Goal: Transaction & Acquisition: Purchase product/service

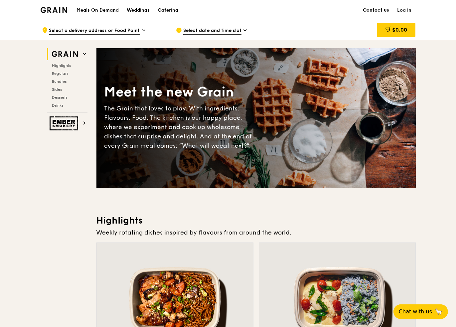
click at [128, 29] on span "Select a delivery address or Food Point" at bounding box center [94, 30] width 91 height 7
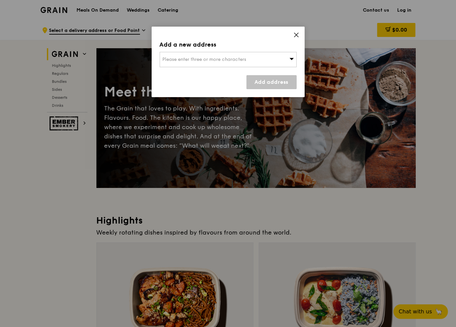
click at [191, 60] on span "Please enter three or more characters" at bounding box center [205, 60] width 84 height 6
type input "o"
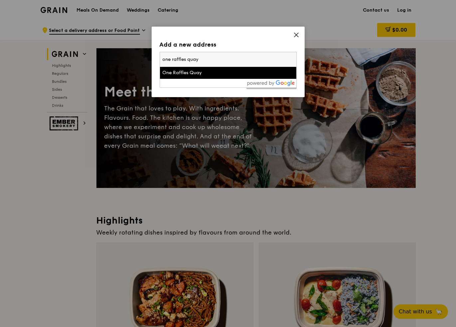
type input "one raffles quay"
click at [191, 74] on div "One Raffles Quay" at bounding box center [212, 73] width 99 height 7
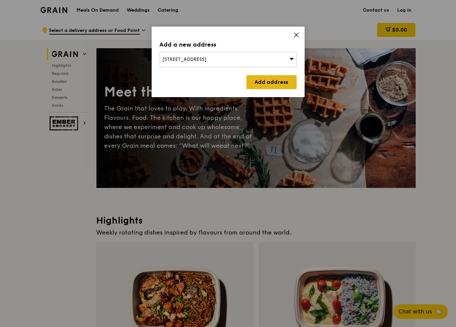
click at [274, 84] on link "Add address" at bounding box center [272, 82] width 50 height 14
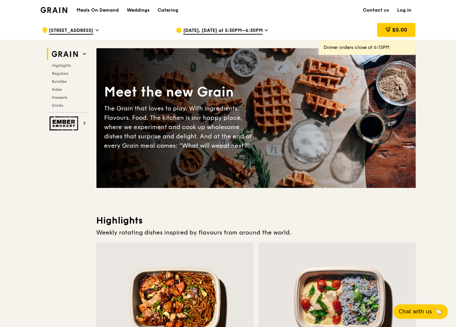
click at [212, 32] on span "[DATE], [DATE] at 5:30PM–6:30PM" at bounding box center [223, 30] width 80 height 7
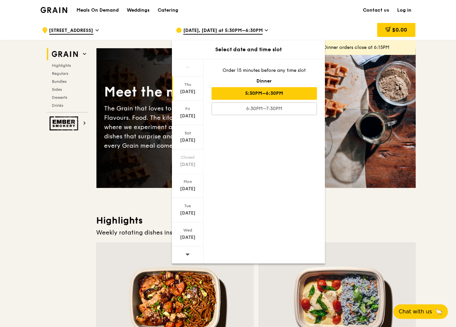
click at [314, 25] on div "$0.00" at bounding box center [362, 30] width 107 height 20
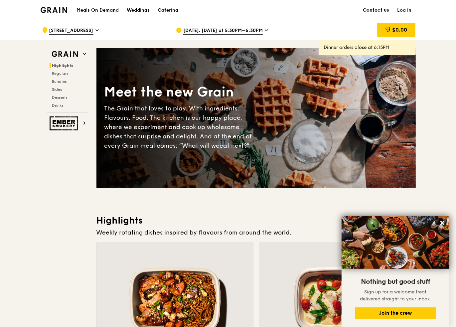
click at [59, 9] on img at bounding box center [54, 10] width 27 height 6
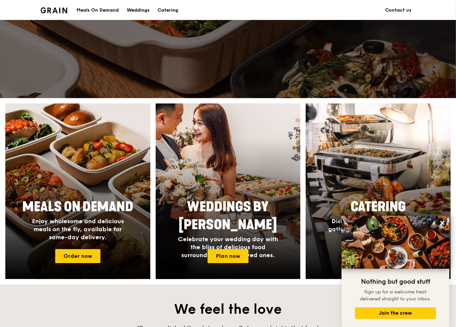
scroll to position [549, 0]
